Goal: Task Accomplishment & Management: Use online tool/utility

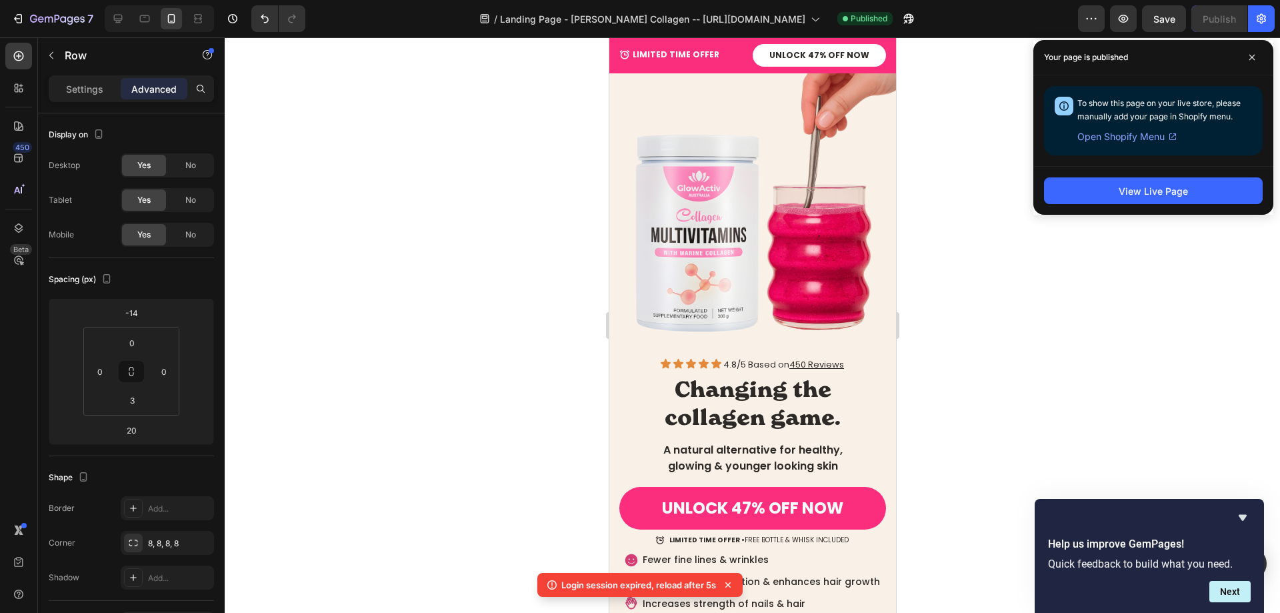
scroll to position [531, 0]
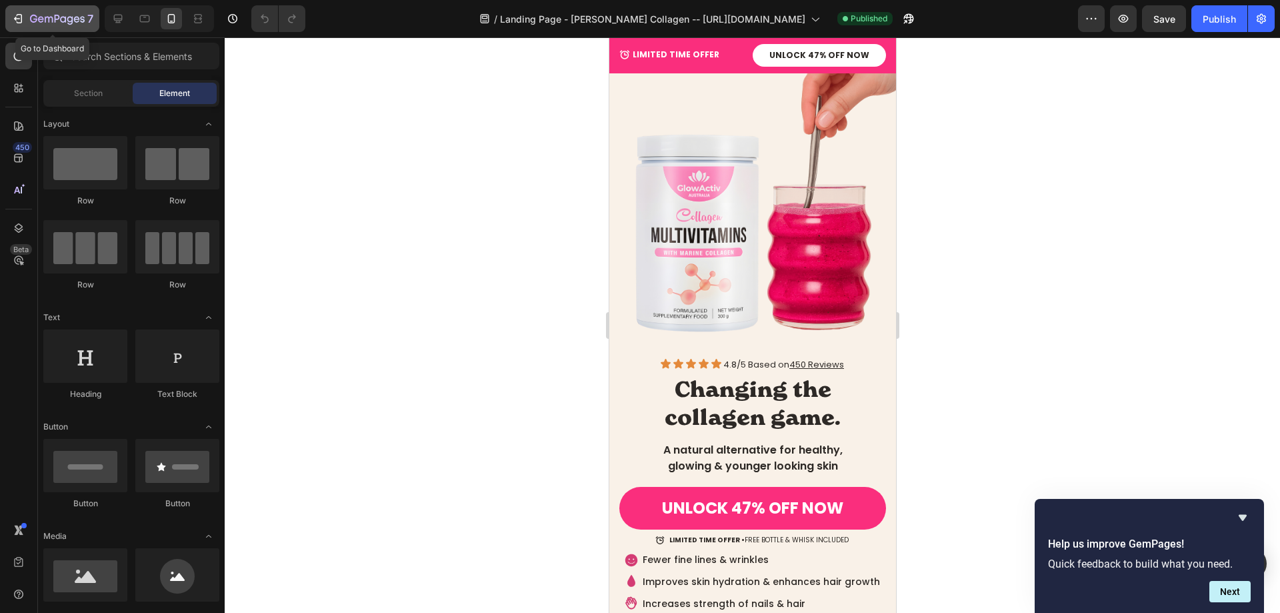
click at [23, 15] on icon "button" at bounding box center [17, 18] width 13 height 13
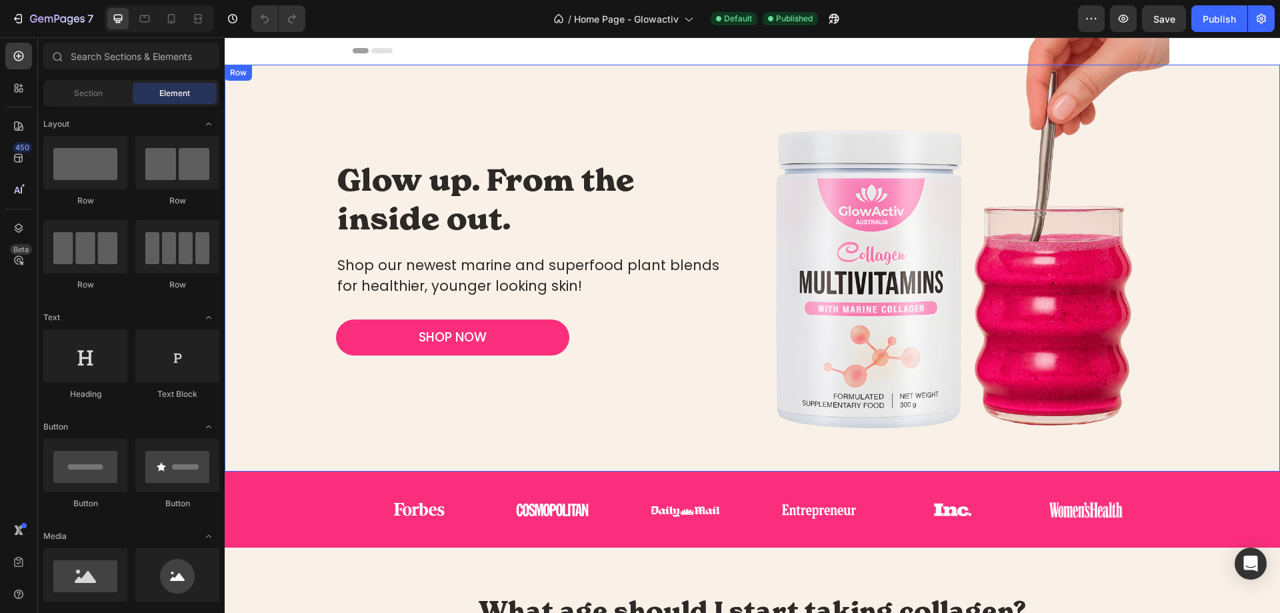
click at [325, 100] on div "Glow up. From the inside out. Heading Shop our newest marine and superfood plan…" at bounding box center [752, 268] width 1055 height 407
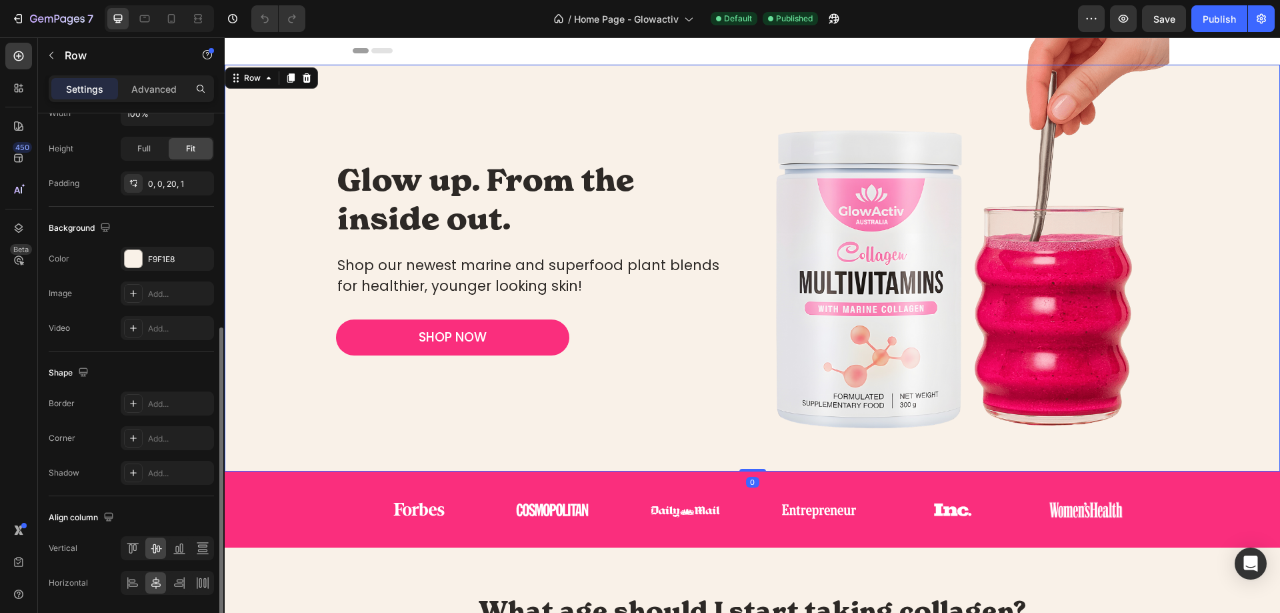
scroll to position [383, 0]
click at [134, 257] on div at bounding box center [133, 257] width 17 height 17
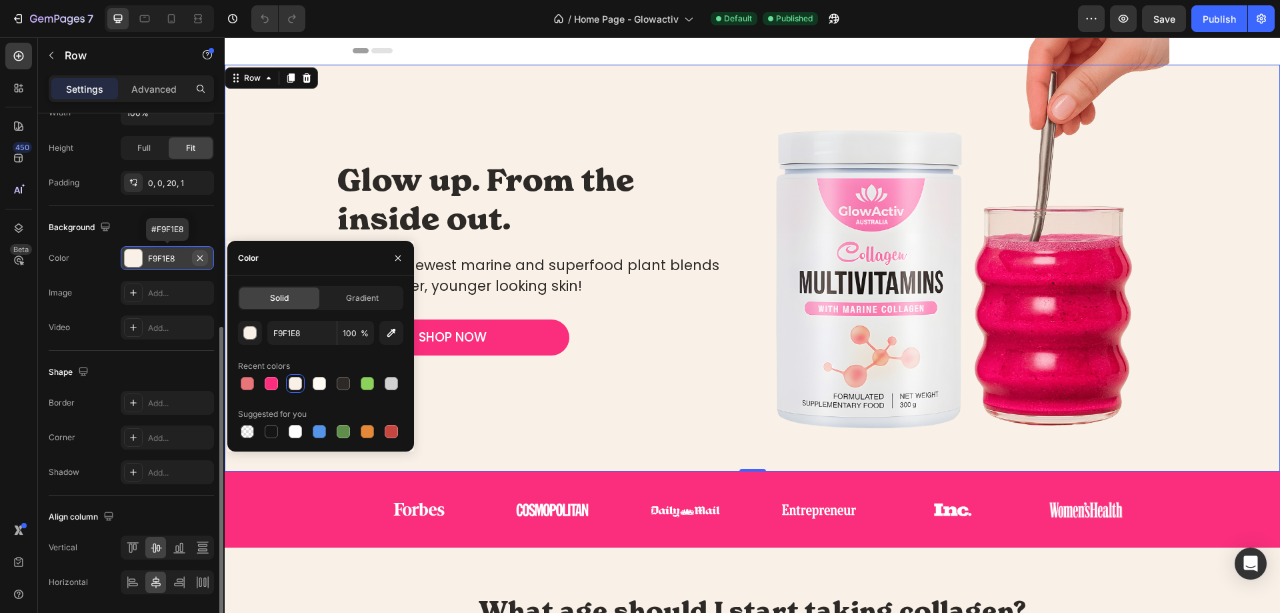
click at [204, 263] on icon "button" at bounding box center [200, 258] width 11 height 11
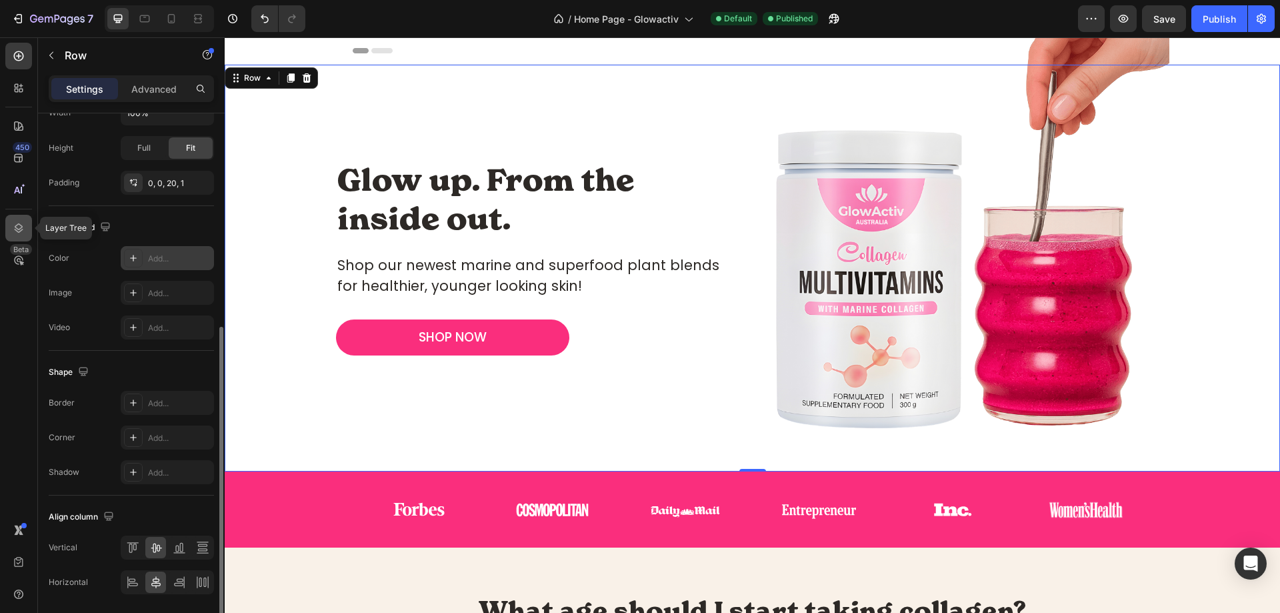
click at [12, 219] on div at bounding box center [18, 228] width 27 height 27
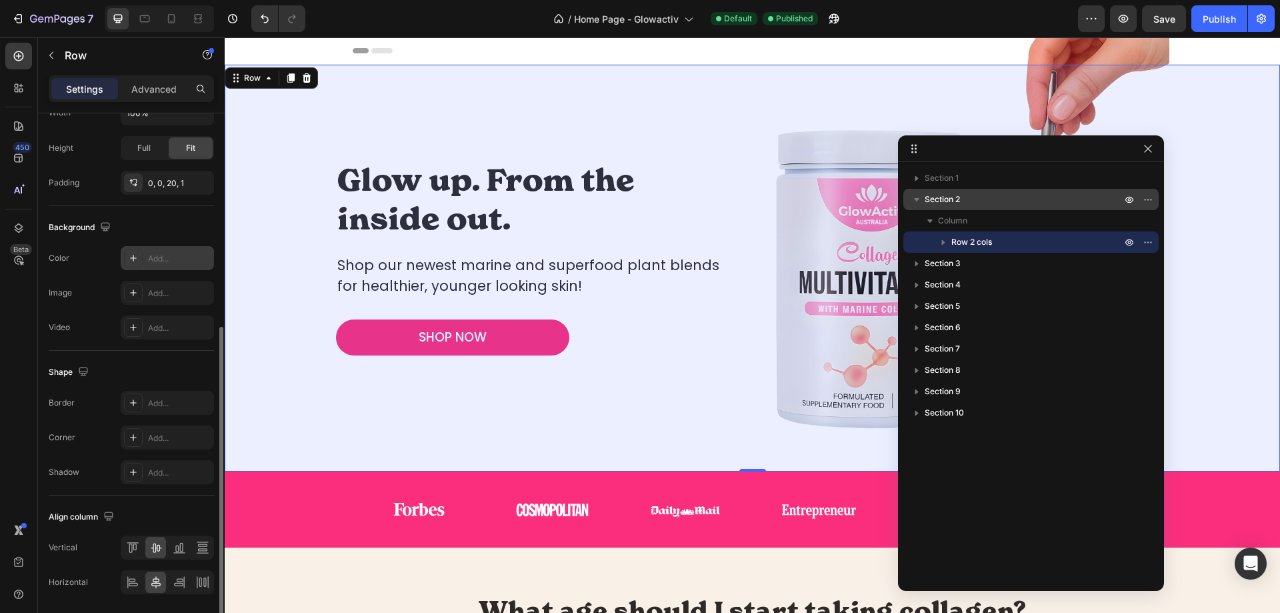
click at [979, 197] on p "Section 2" at bounding box center [1024, 199] width 199 height 13
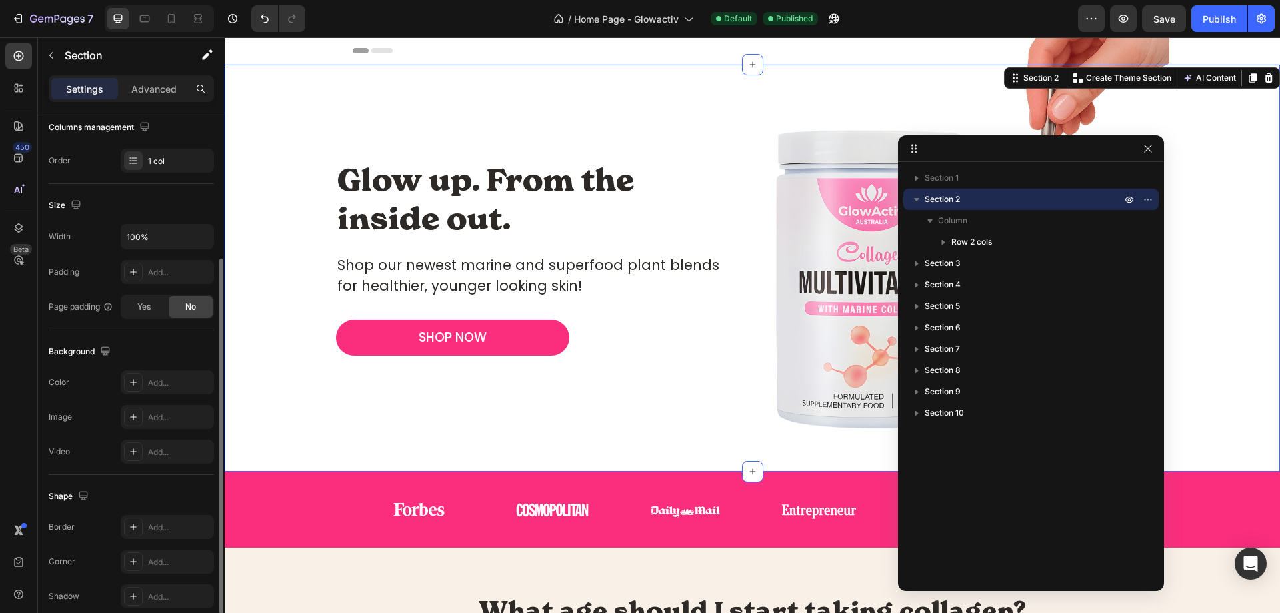
scroll to position [218, 0]
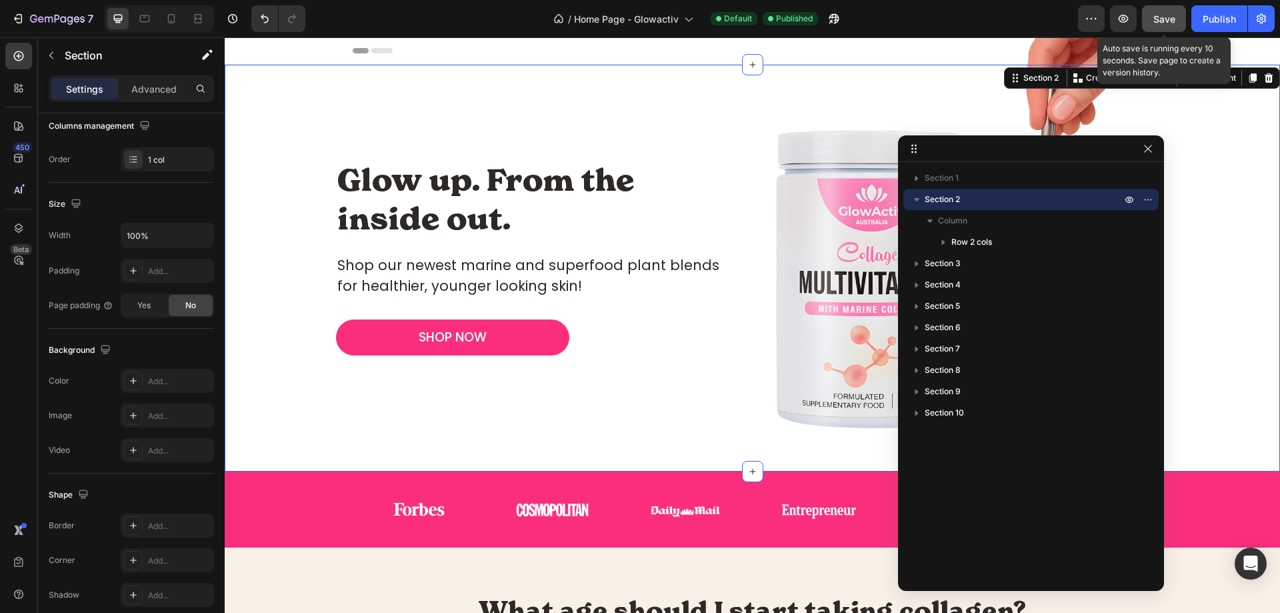
click at [1156, 28] on button "Save" at bounding box center [1164, 18] width 44 height 27
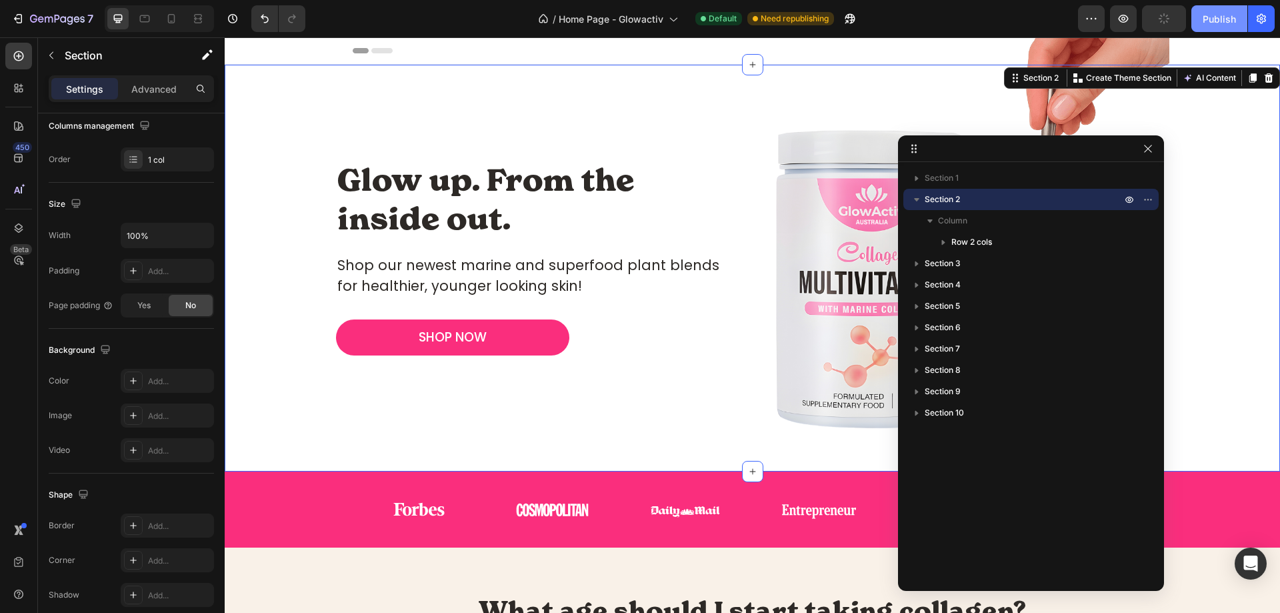
click at [1217, 20] on div "Publish" at bounding box center [1218, 19] width 33 height 14
click at [746, 161] on img at bounding box center [952, 241] width 433 height 433
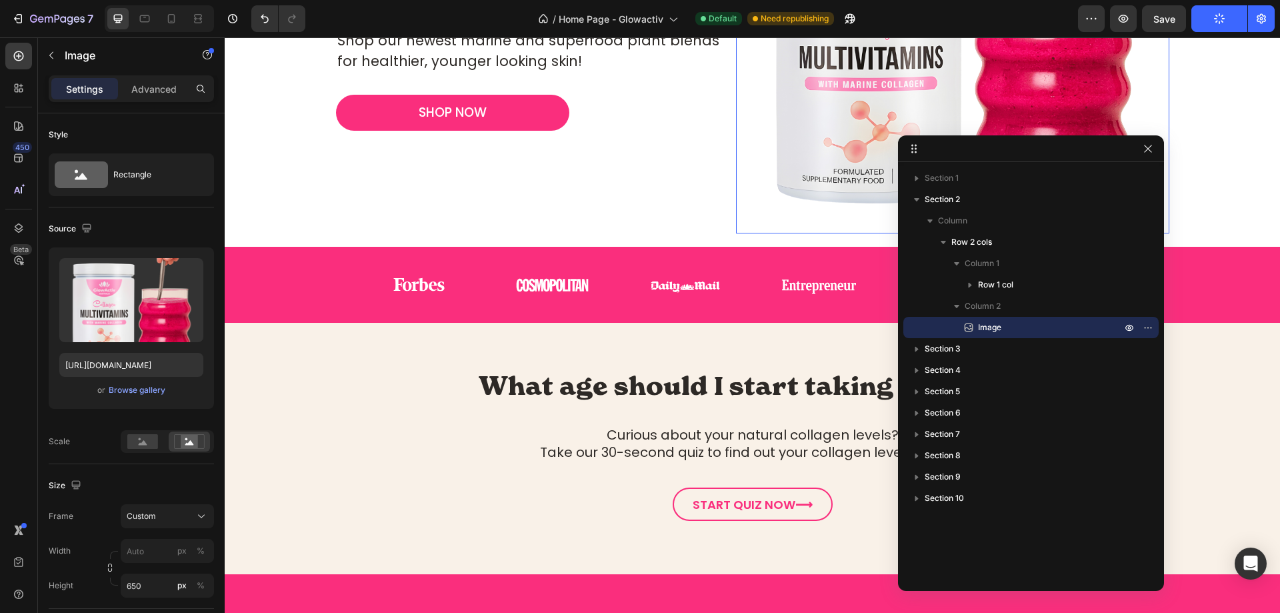
scroll to position [224, 0]
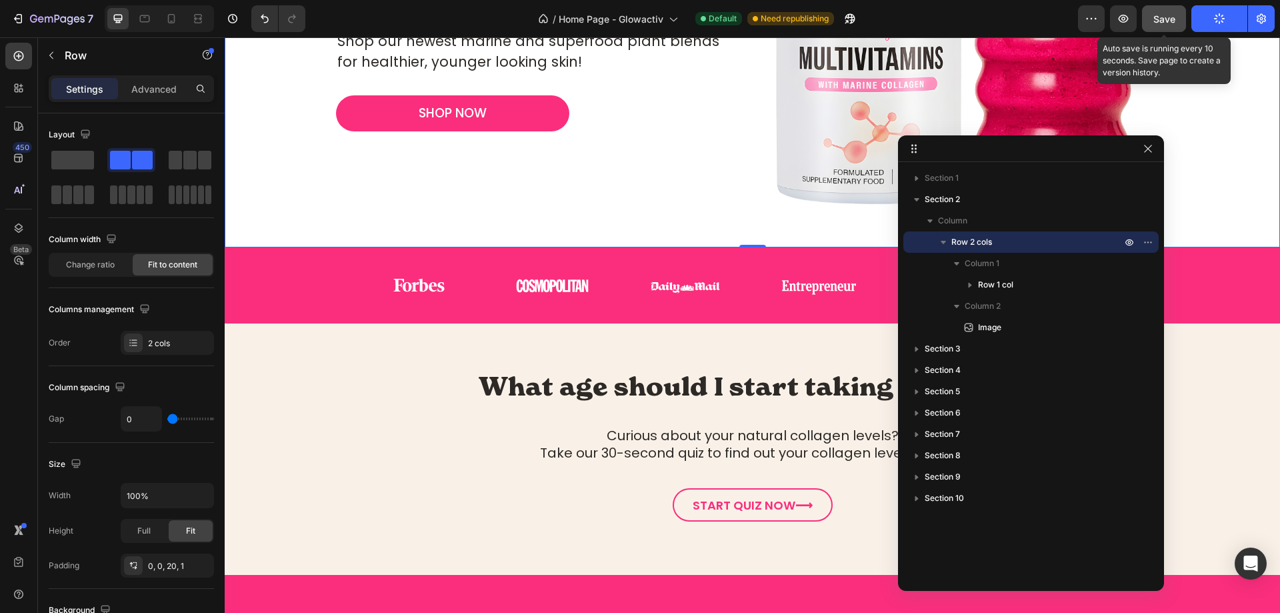
click at [1165, 18] on span "Save" at bounding box center [1164, 18] width 22 height 11
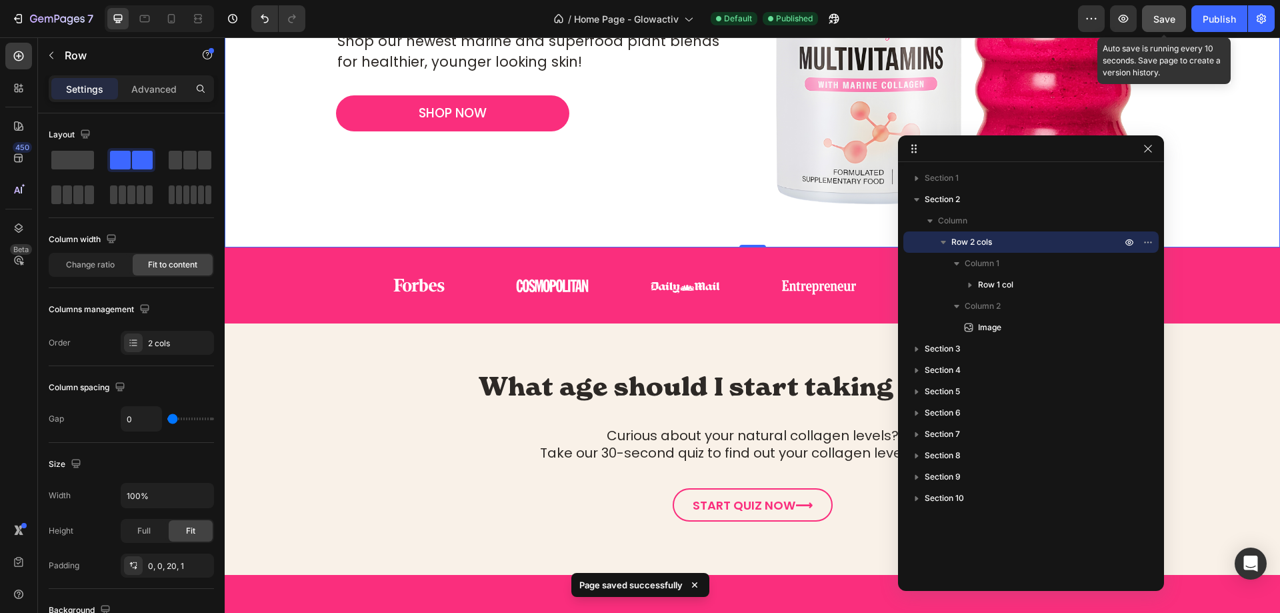
click at [1175, 30] on button "Save" at bounding box center [1164, 18] width 44 height 27
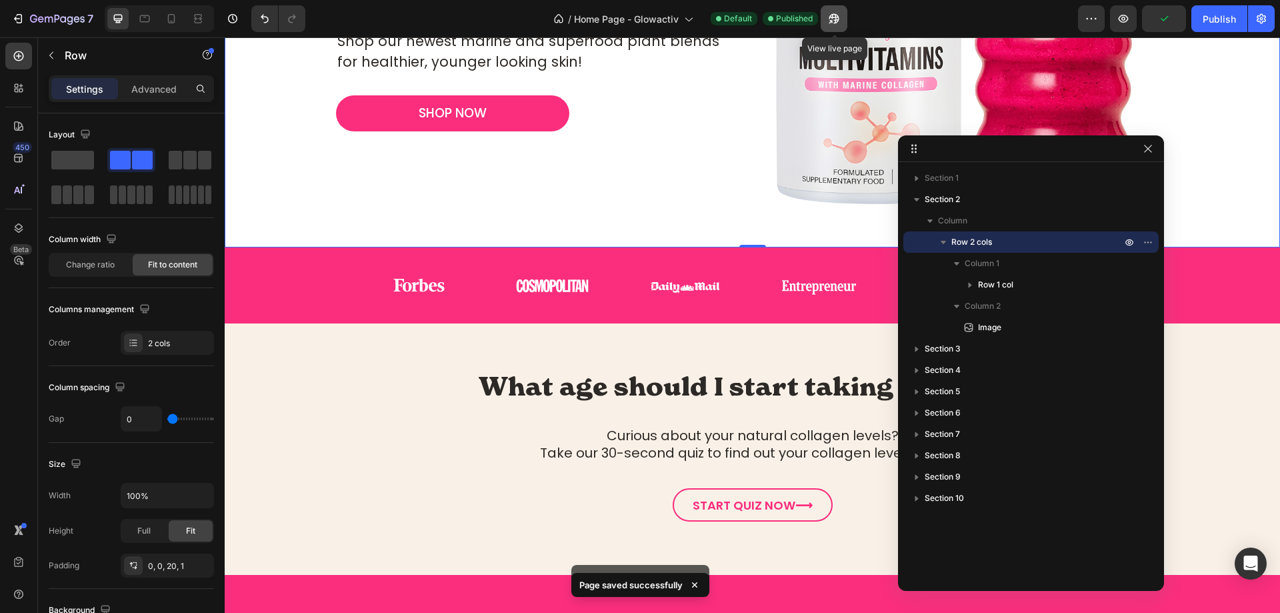
click at [834, 16] on icon "button" at bounding box center [833, 18] width 13 height 13
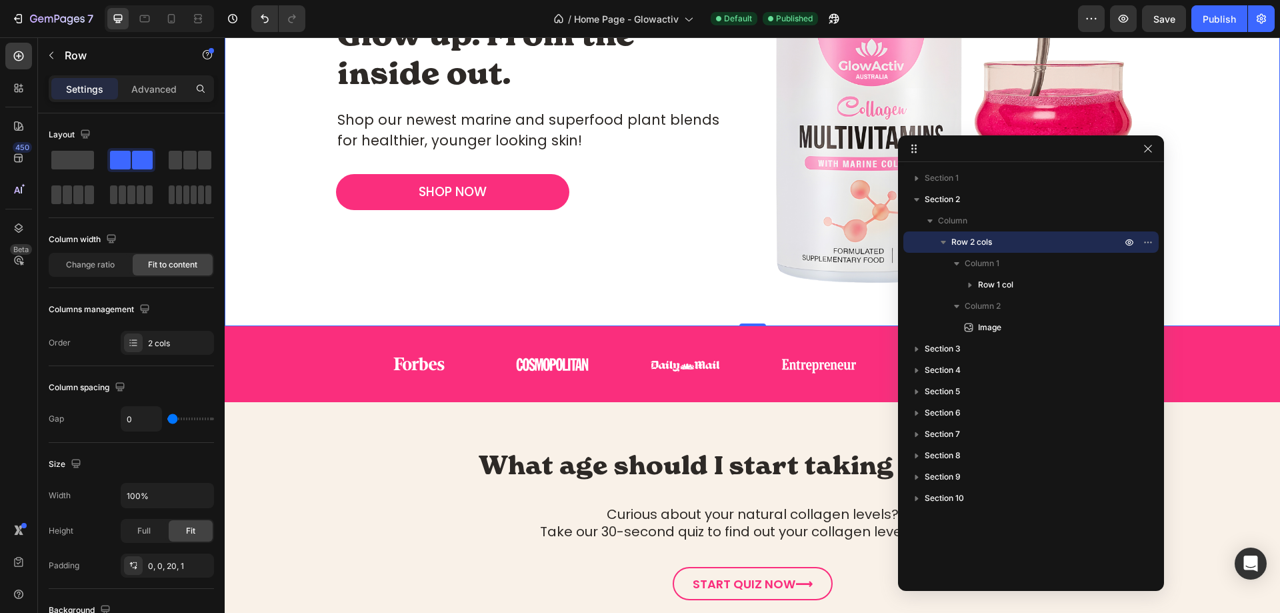
scroll to position [133, 0]
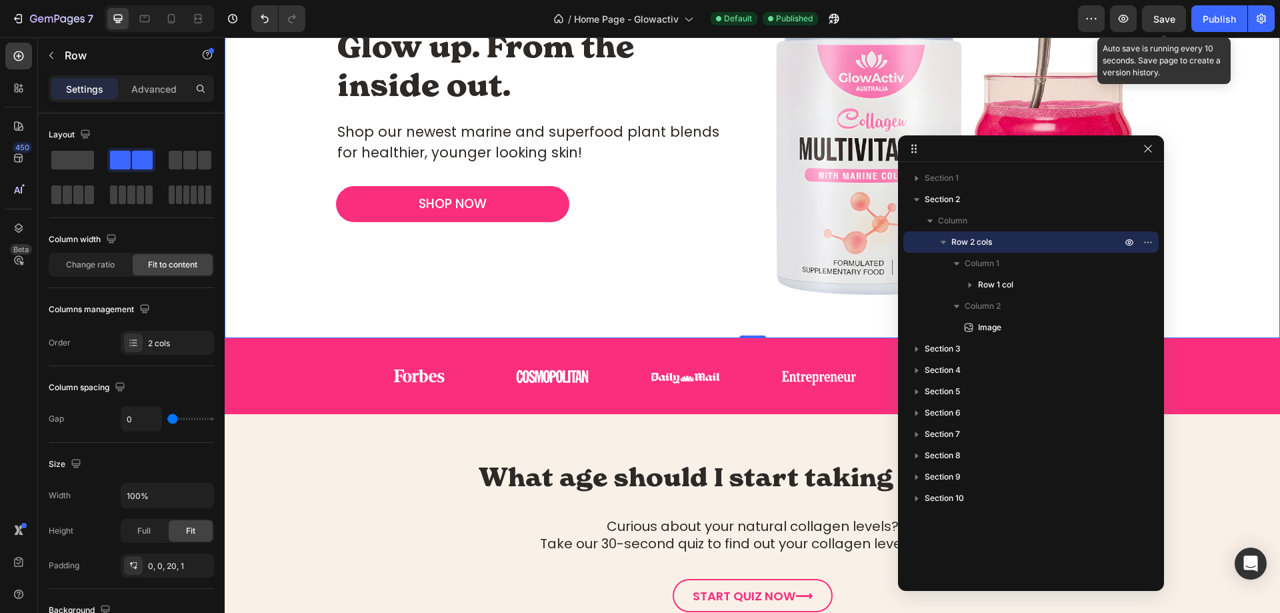
click at [1164, 13] on span "Save" at bounding box center [1164, 18] width 22 height 11
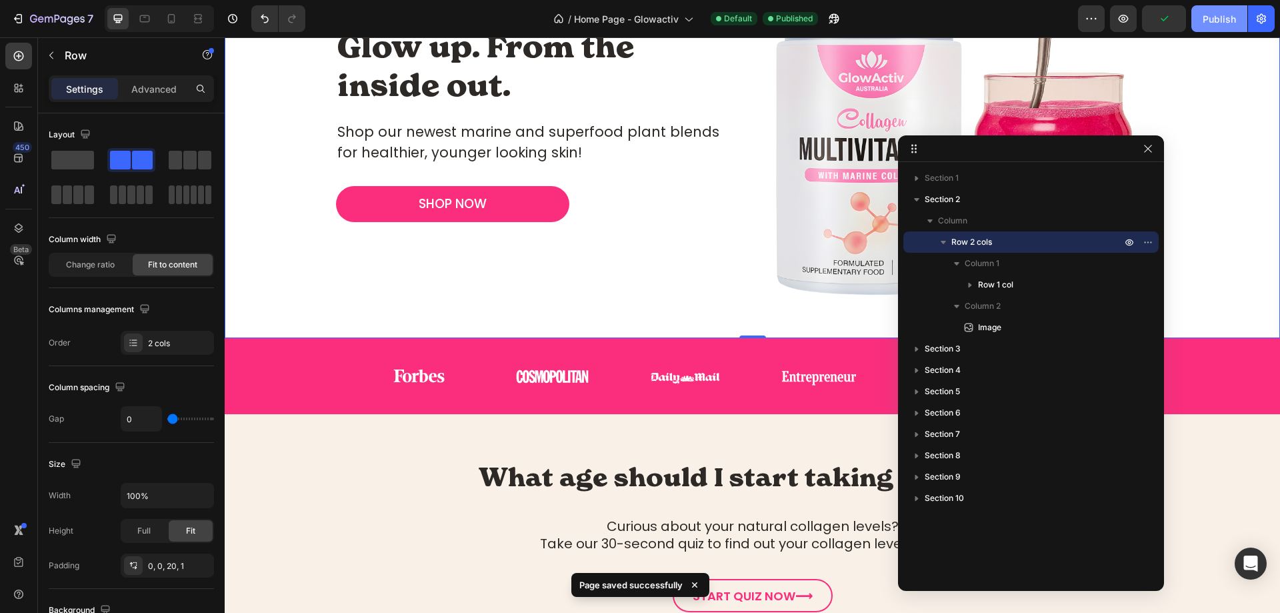
click at [1205, 17] on div "Publish" at bounding box center [1218, 19] width 33 height 14
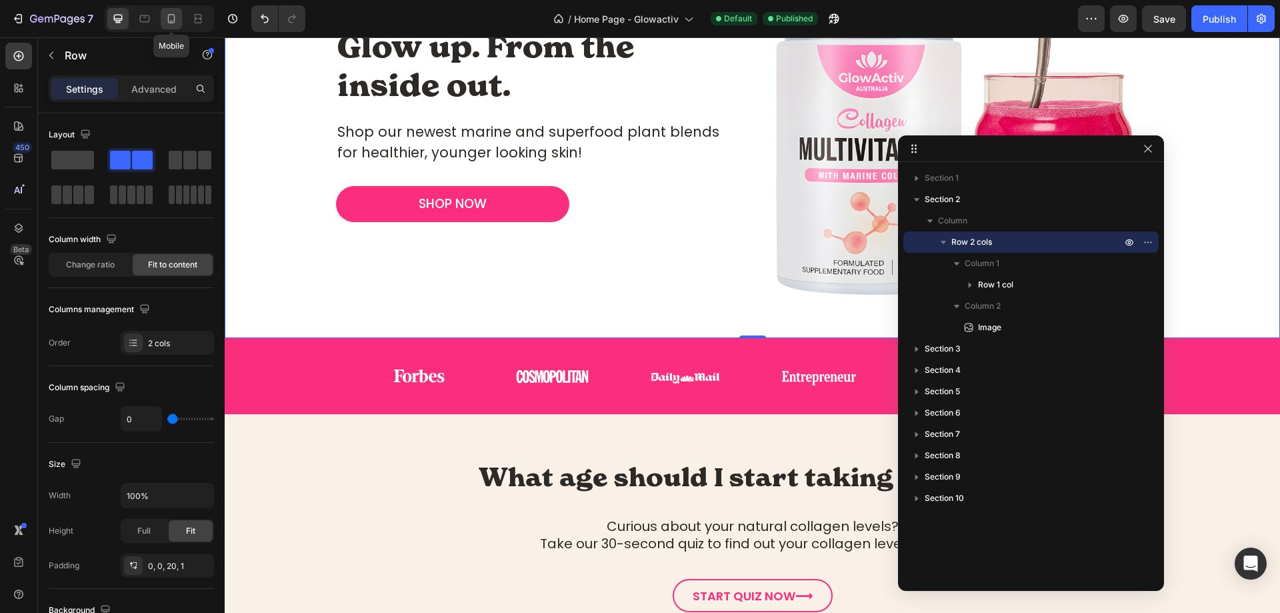
click at [176, 19] on icon at bounding box center [171, 18] width 13 height 13
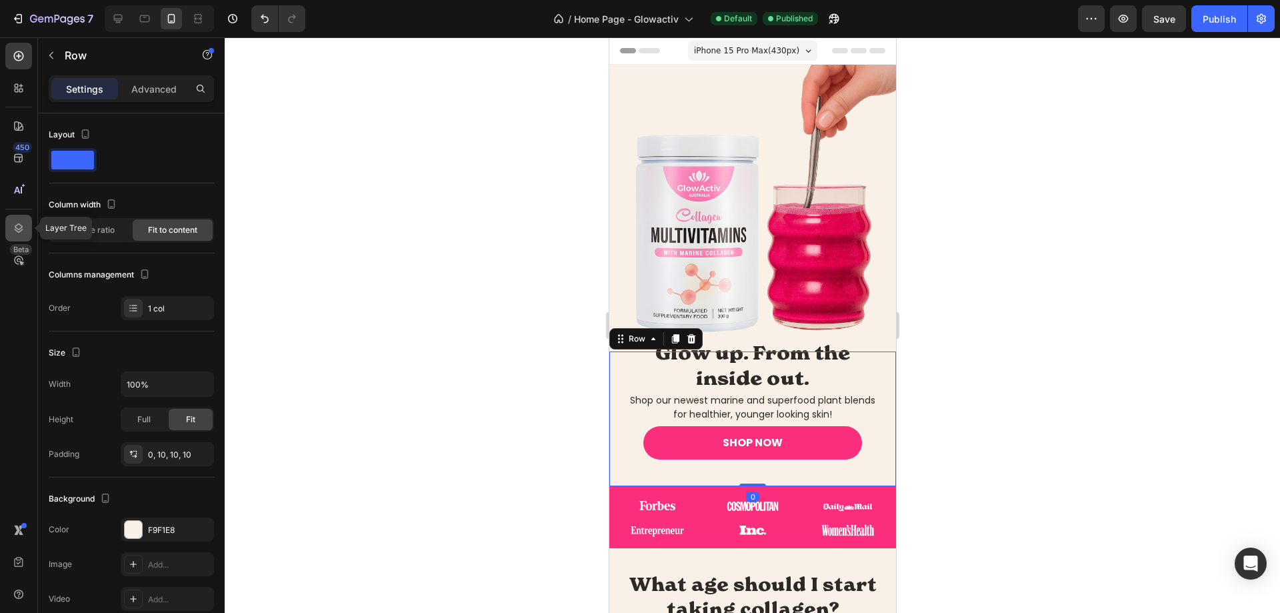
click at [15, 230] on icon at bounding box center [19, 227] width 9 height 9
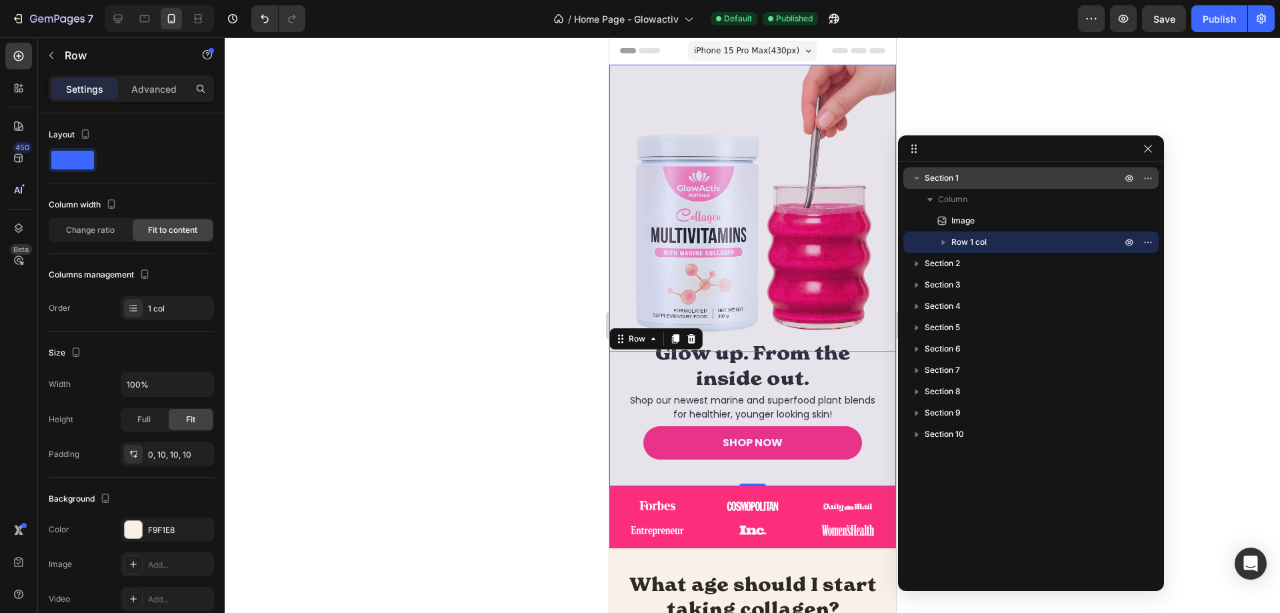
click at [947, 186] on div "Section 1" at bounding box center [1031, 177] width 245 height 21
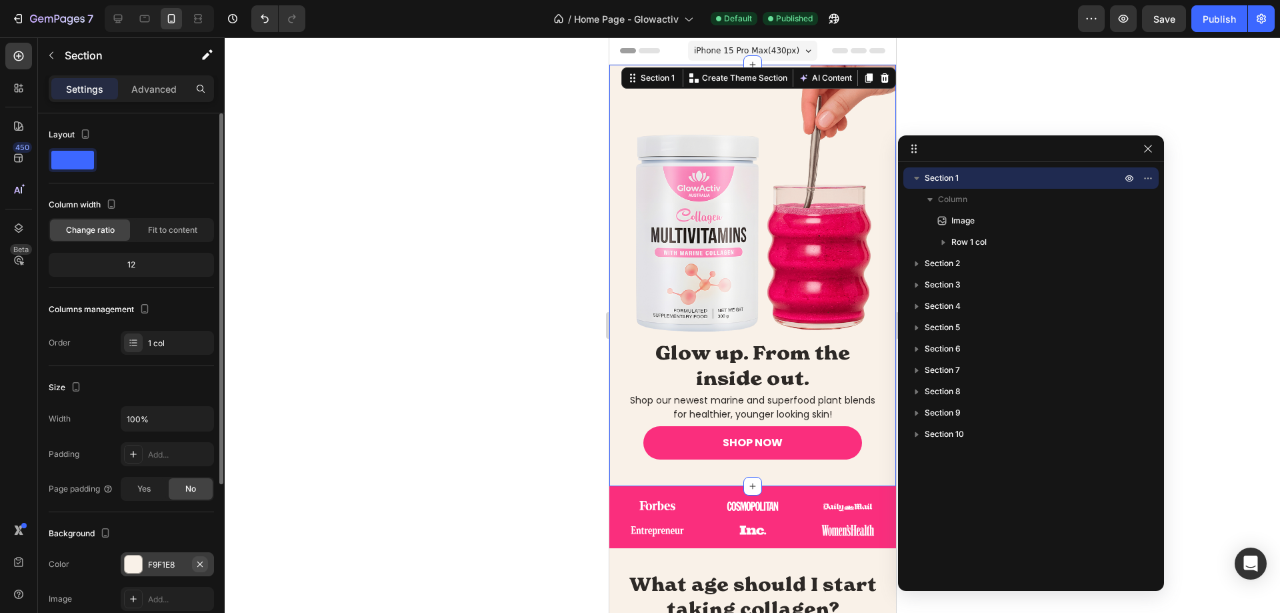
click at [198, 565] on icon "button" at bounding box center [200, 564] width 11 height 11
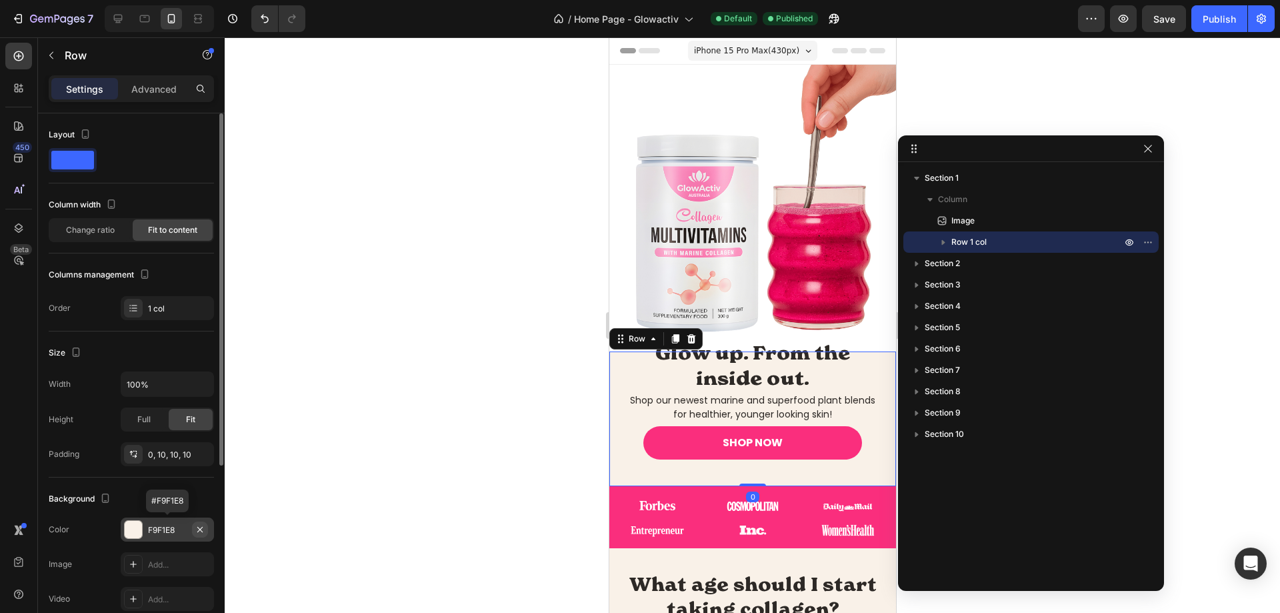
click at [196, 531] on icon "button" at bounding box center [200, 529] width 11 height 11
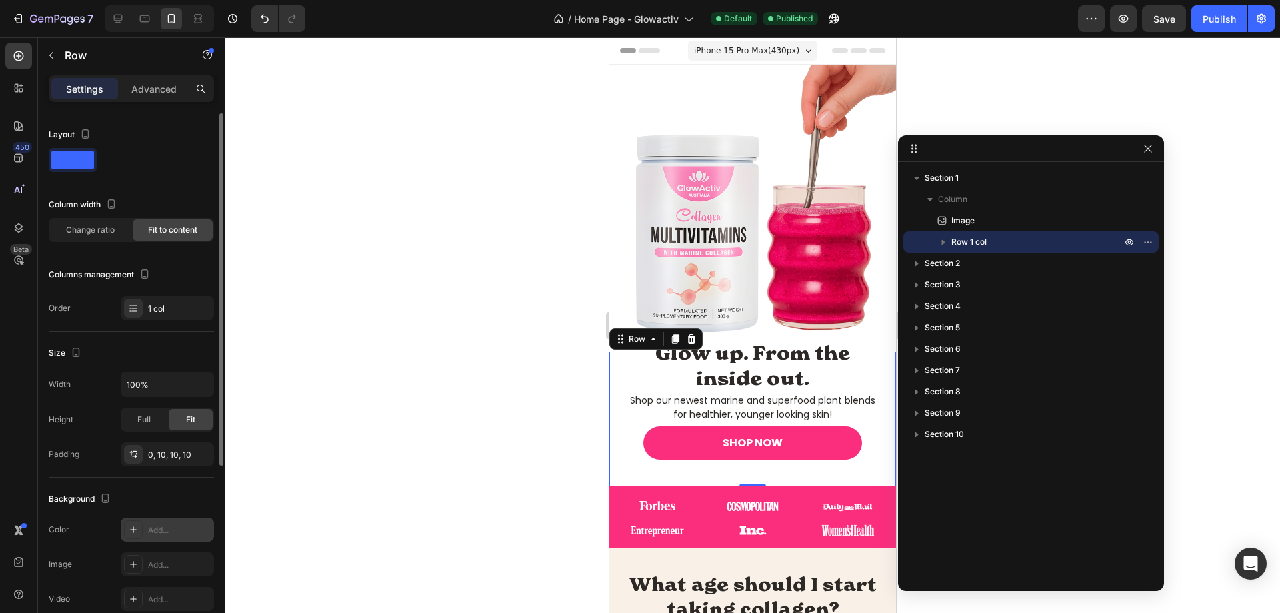
click at [414, 391] on div at bounding box center [752, 324] width 1055 height 575
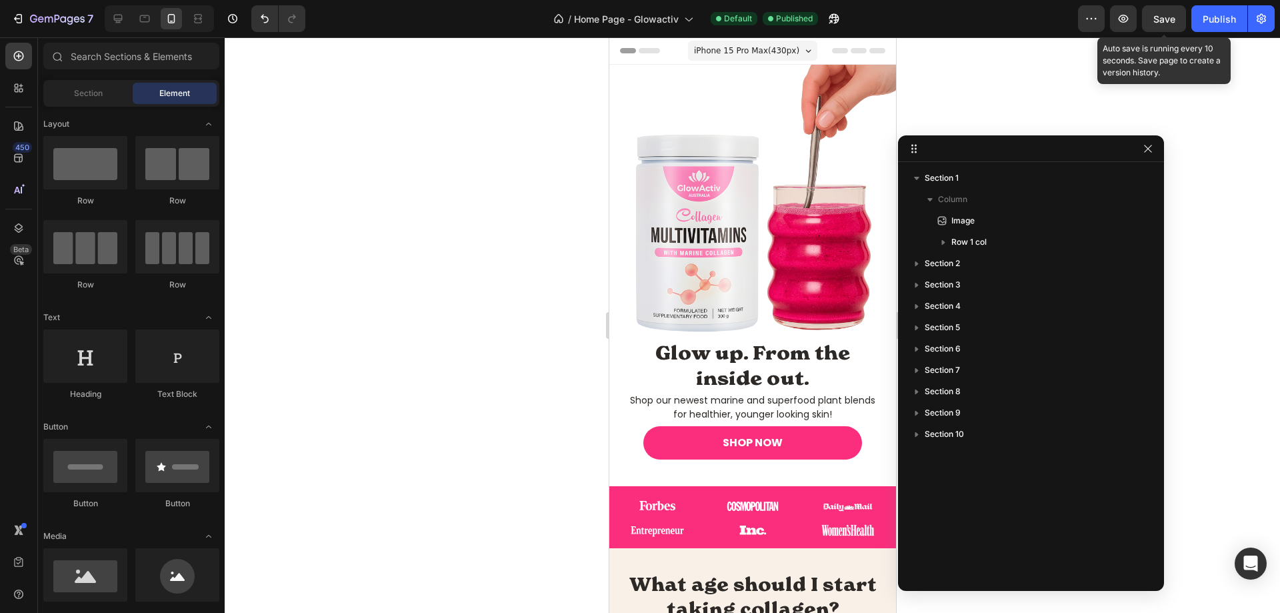
click at [1160, 12] on div "Save" at bounding box center [1164, 19] width 22 height 14
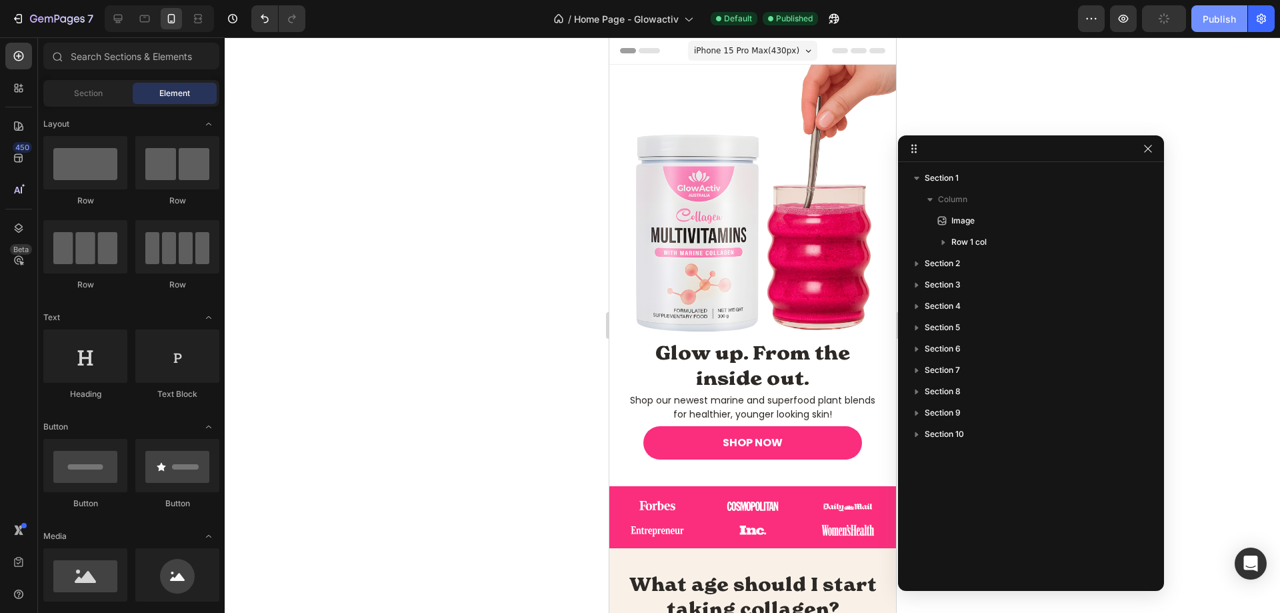
click at [1221, 21] on div "Publish" at bounding box center [1218, 19] width 33 height 14
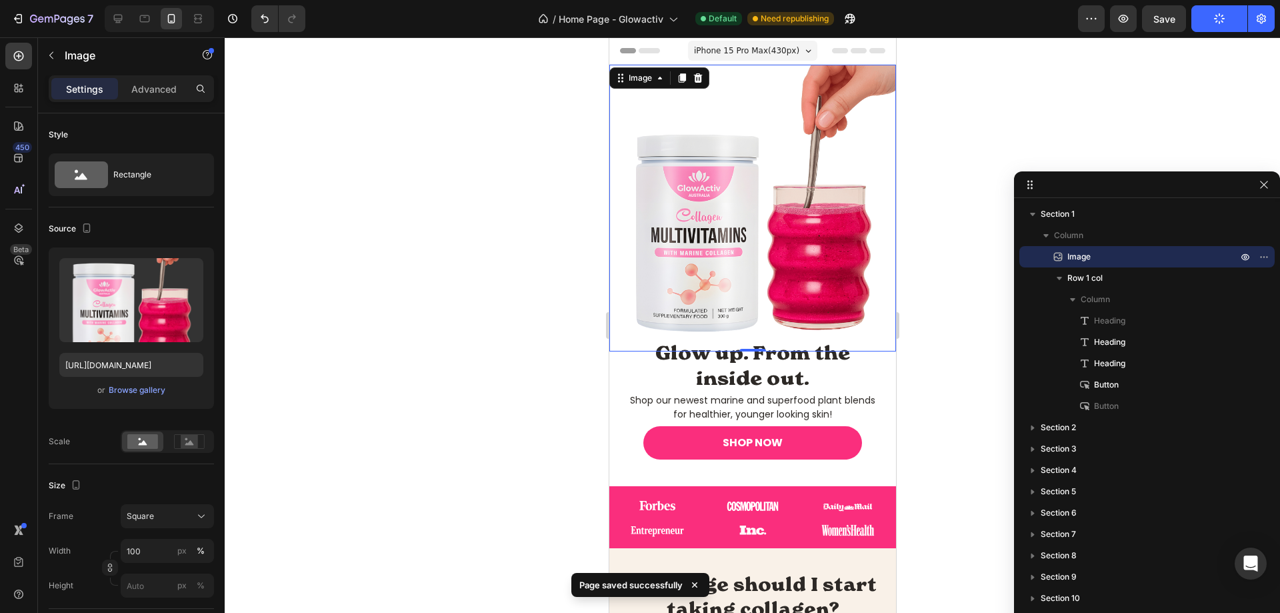
drag, startPoint x: 1032, startPoint y: 154, endPoint x: 1152, endPoint y: 190, distance: 125.3
